Goal: Navigation & Orientation: Understand site structure

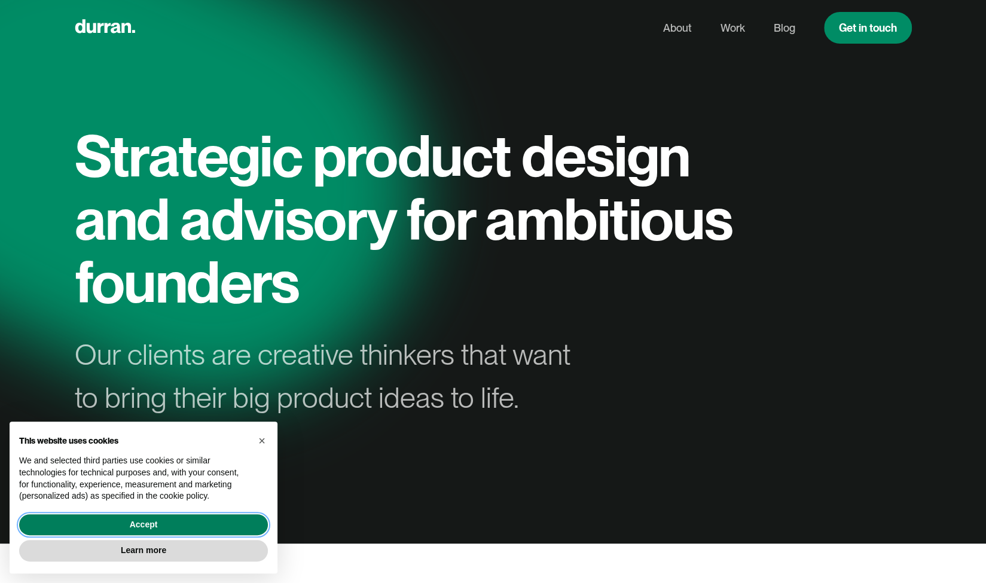
click at [212, 524] on button "Accept" at bounding box center [143, 525] width 249 height 22
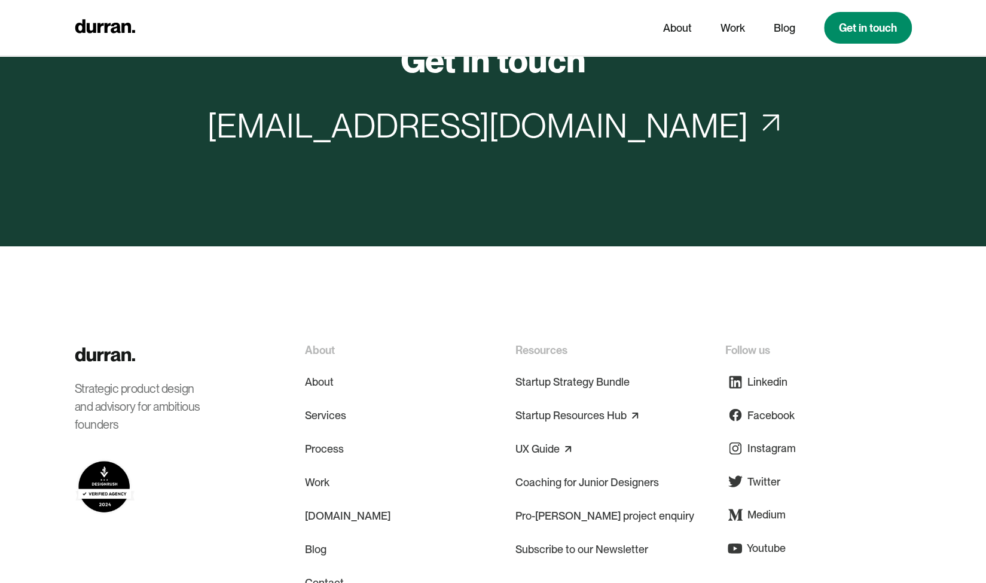
scroll to position [5785, 0]
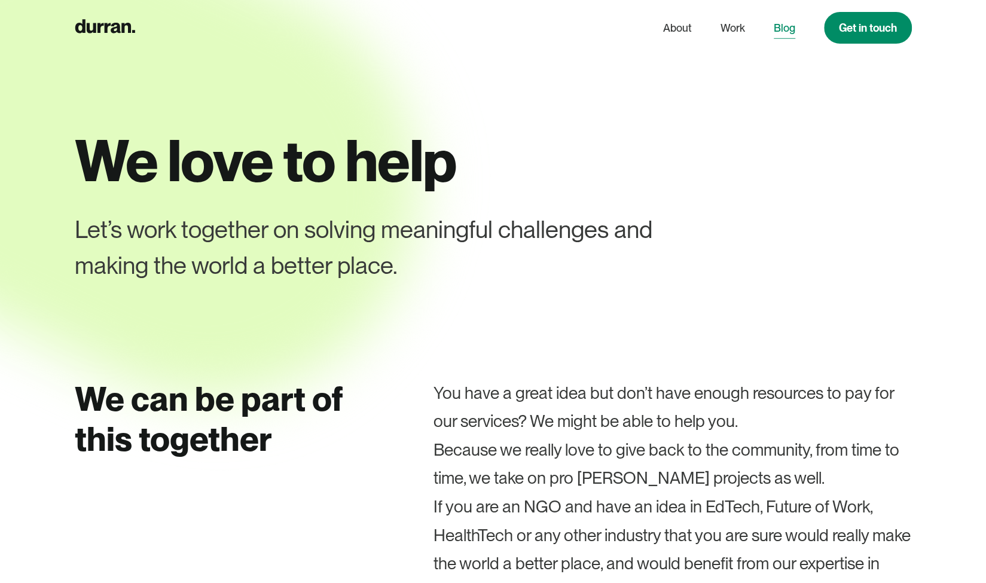
click at [788, 30] on link "Blog" at bounding box center [785, 28] width 22 height 23
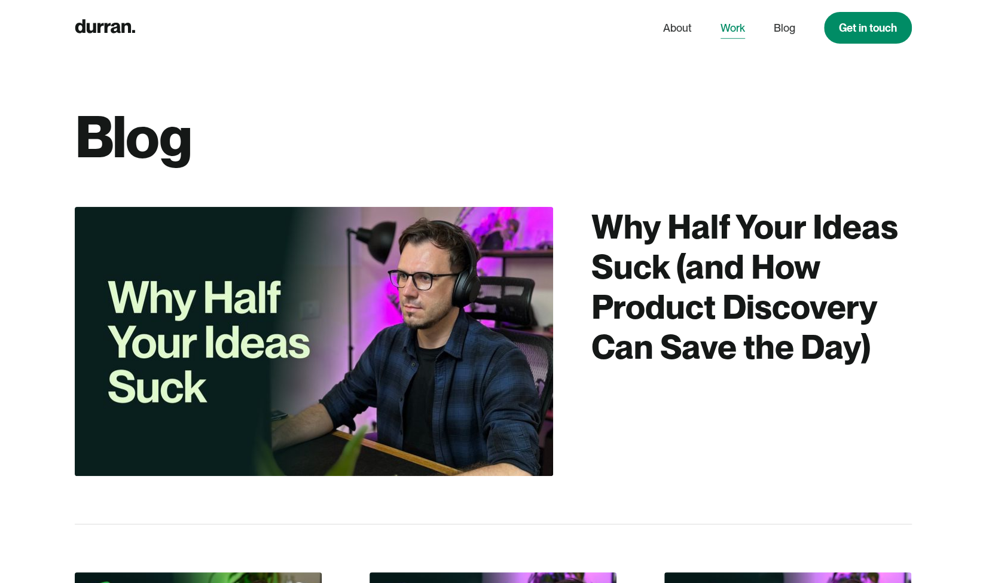
click at [743, 31] on link "Work" at bounding box center [733, 28] width 25 height 23
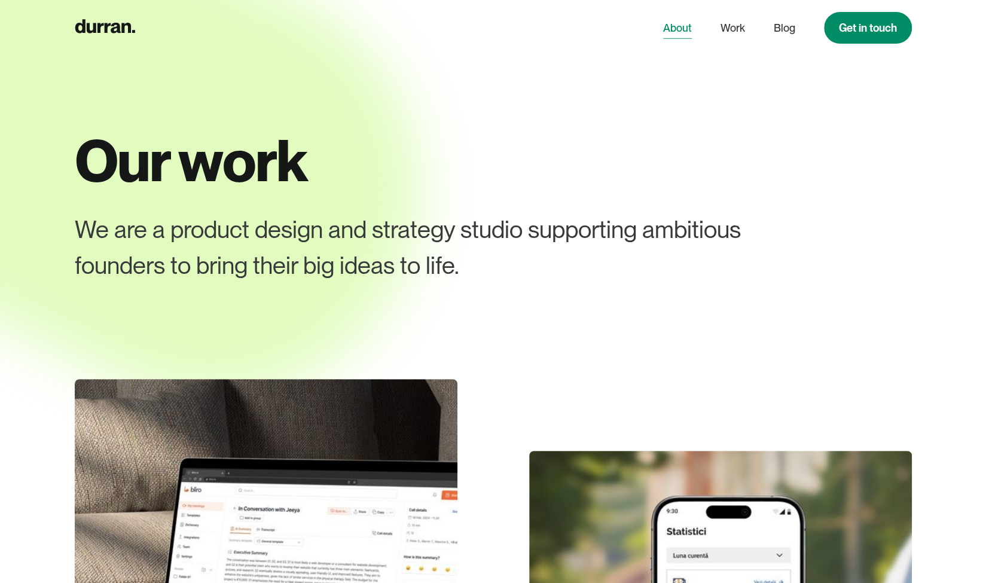
click at [685, 30] on link "About" at bounding box center [677, 28] width 29 height 23
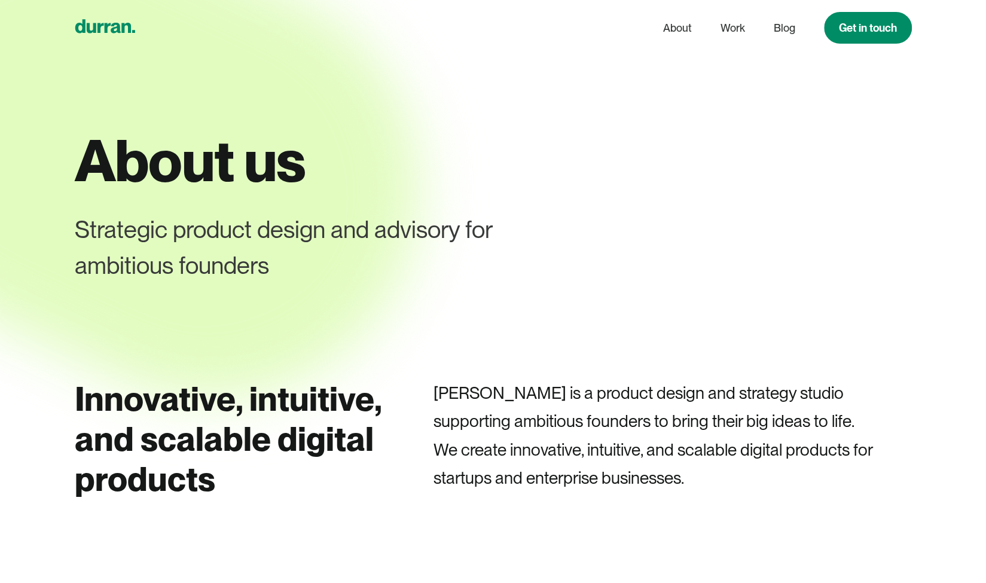
click at [115, 30] on icon "home" at bounding box center [105, 26] width 60 height 14
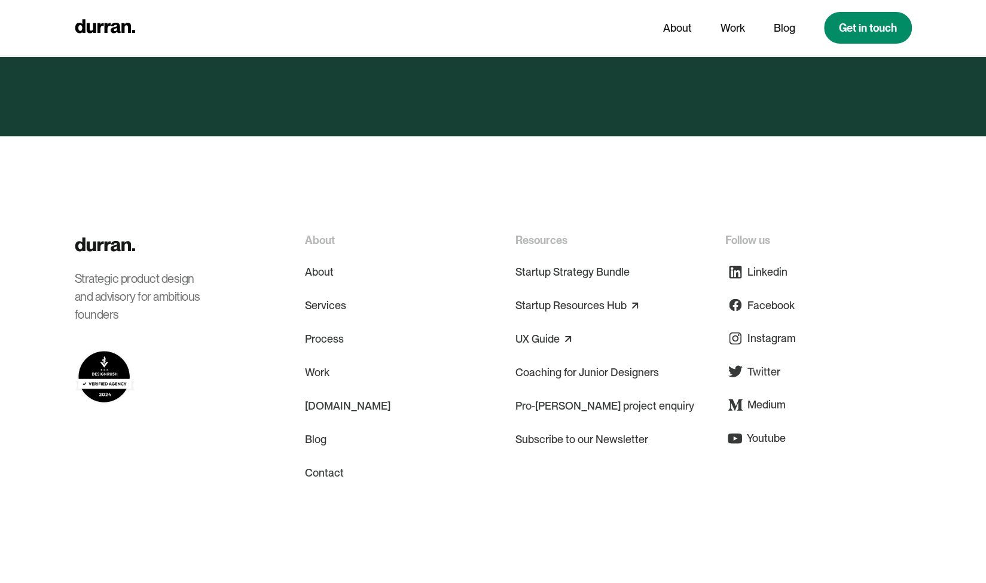
scroll to position [5785, 0]
